Goal: Transaction & Acquisition: Download file/media

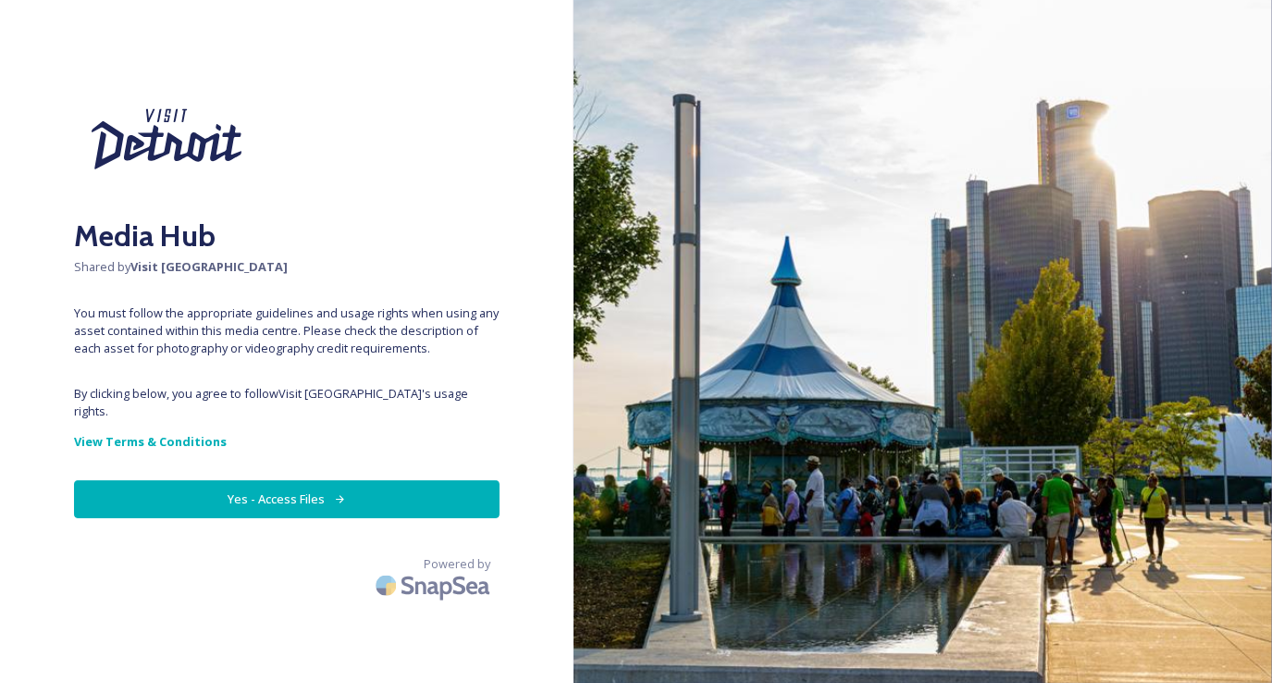
click at [303, 480] on button "Yes - Access Files" at bounding box center [286, 499] width 425 height 38
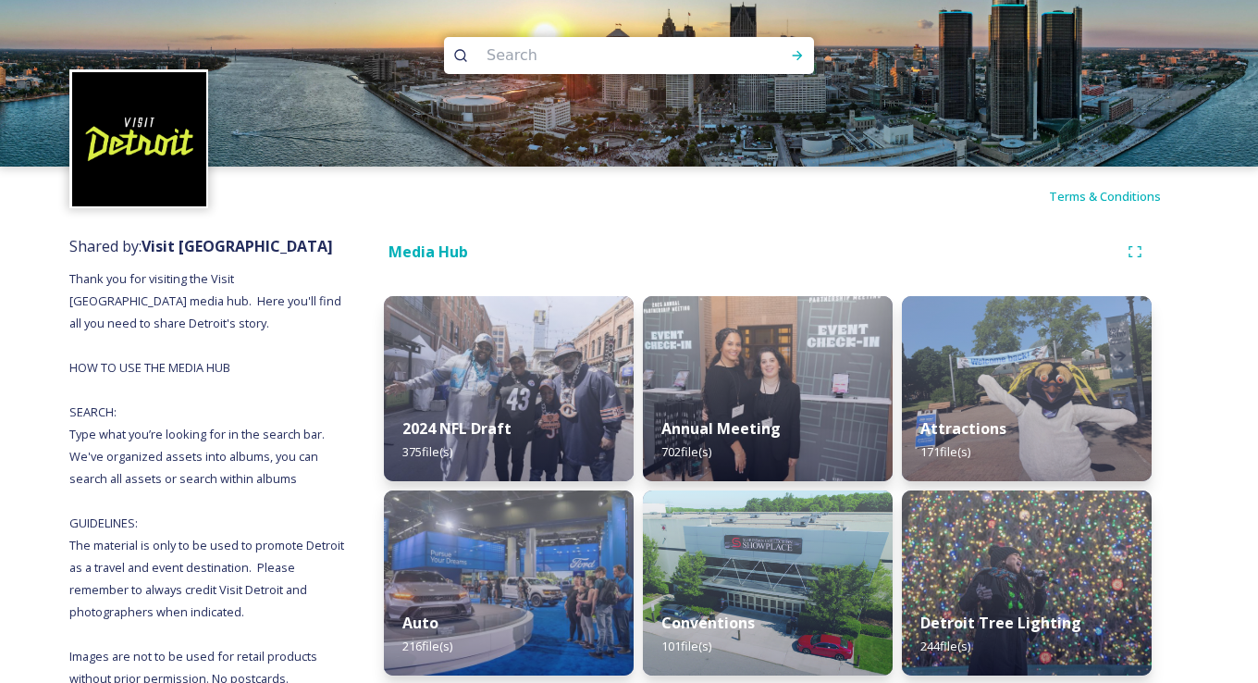
click at [648, 65] on input at bounding box center [603, 55] width 253 height 41
type input "skyline"
click at [803, 49] on icon at bounding box center [797, 55] width 15 height 15
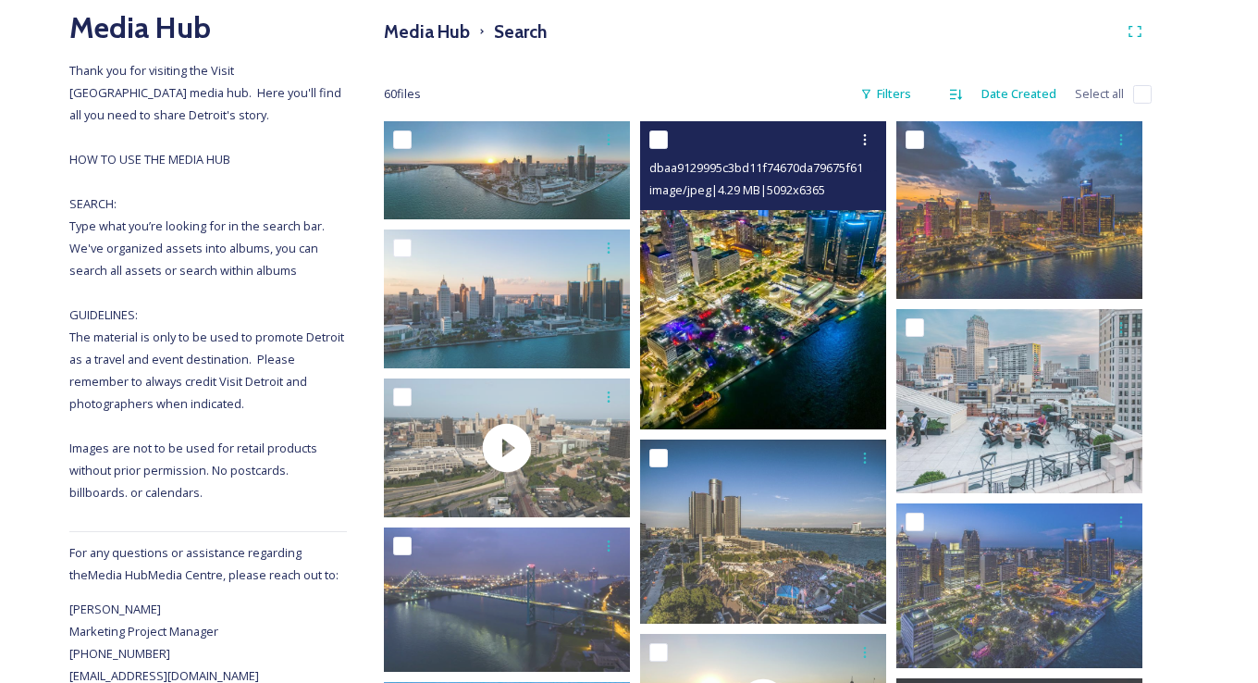
scroll to position [277, 0]
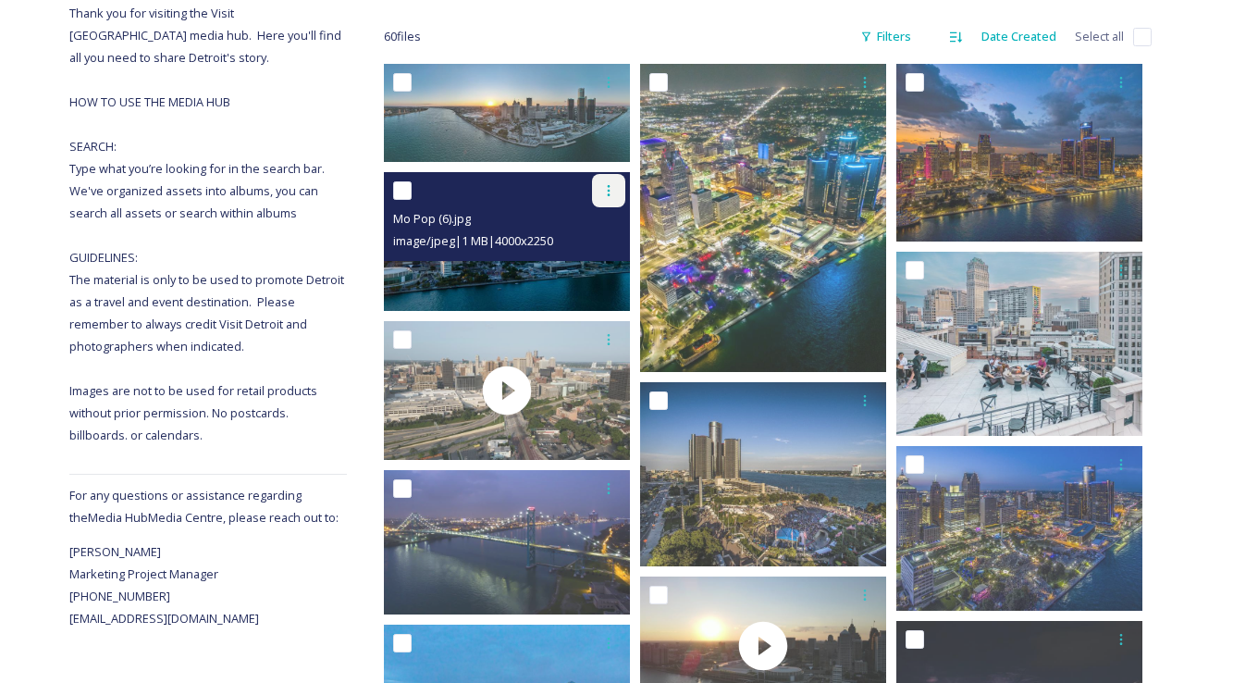
click at [606, 181] on div at bounding box center [608, 190] width 33 height 33
click at [581, 264] on span "Download" at bounding box center [587, 268] width 56 height 18
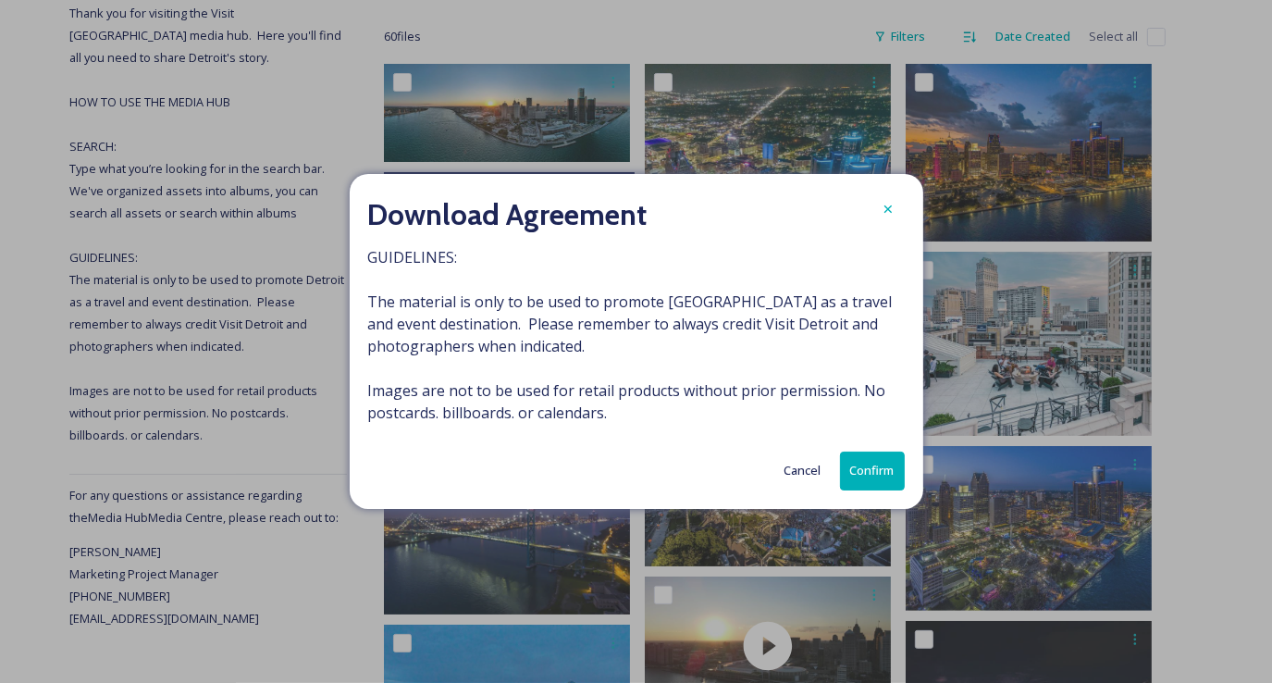
click at [865, 466] on button "Confirm" at bounding box center [872, 470] width 65 height 38
